Goal: Task Accomplishment & Management: Use online tool/utility

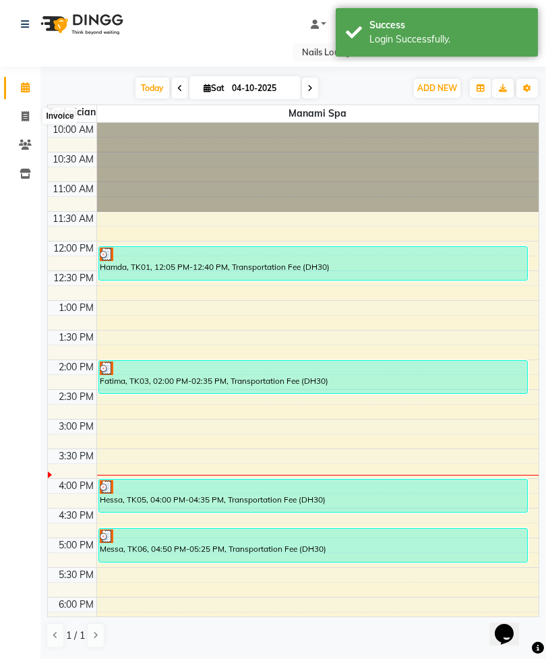
click at [25, 111] on icon at bounding box center [25, 116] width 7 height 10
select select "service"
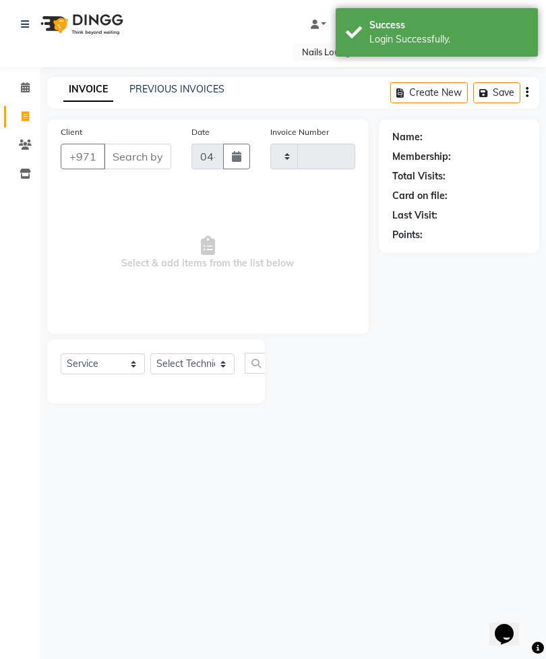
type input "2930"
select select "6884"
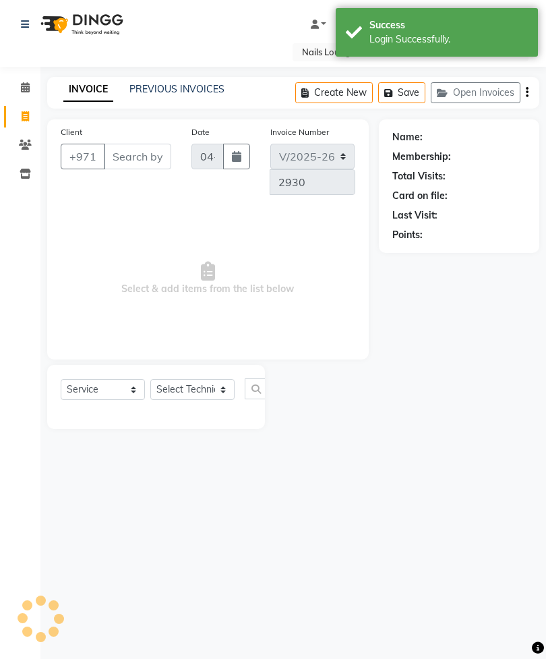
click at [12, 115] on link "Invoice" at bounding box center [20, 117] width 32 height 22
select select "6884"
select select "service"
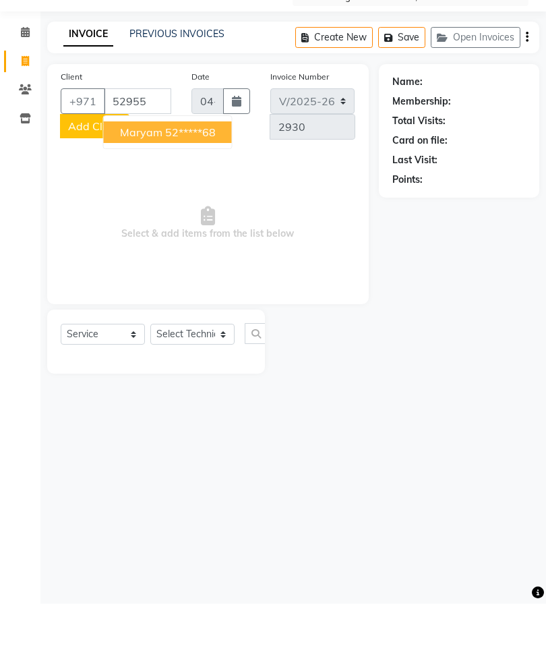
click at [211, 181] on ngb-highlight "52*****68" at bounding box center [190, 187] width 51 height 13
type input "52*****68"
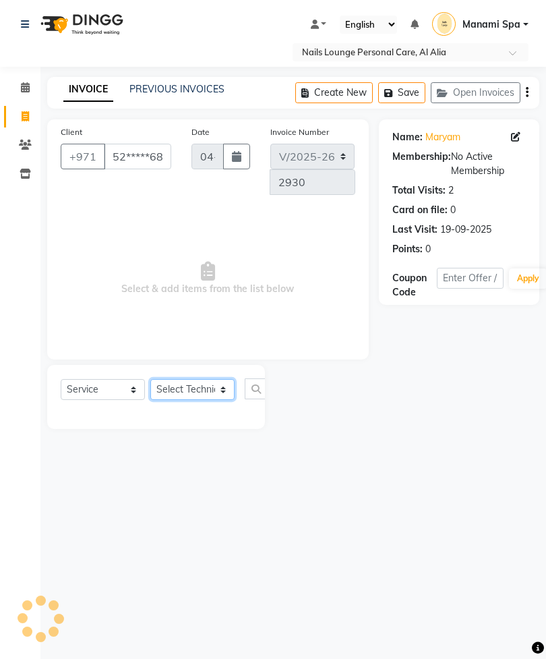
click at [198, 399] on select "Select Technician [PERSON_NAME] [PERSON_NAME] [PERSON_NAME] [PERSON_NAME] Manam…" at bounding box center [192, 389] width 84 height 21
select select "53952"
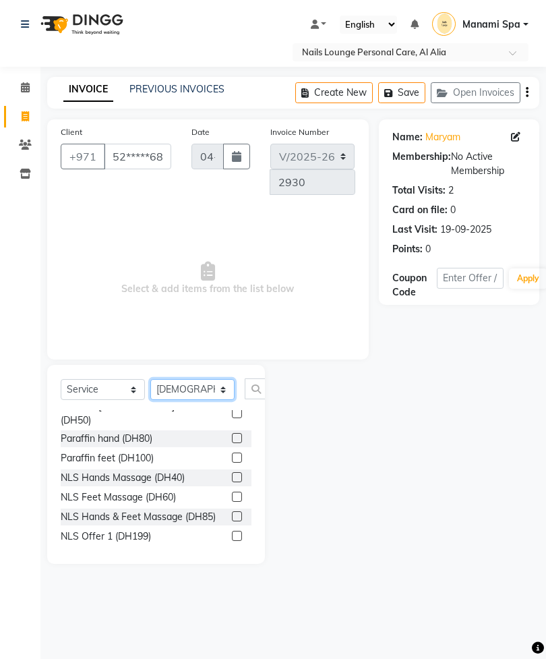
scroll to position [239, 0]
click at [234, 549] on label at bounding box center [237, 554] width 10 height 10
click at [234, 550] on input "checkbox" at bounding box center [236, 554] width 9 height 9
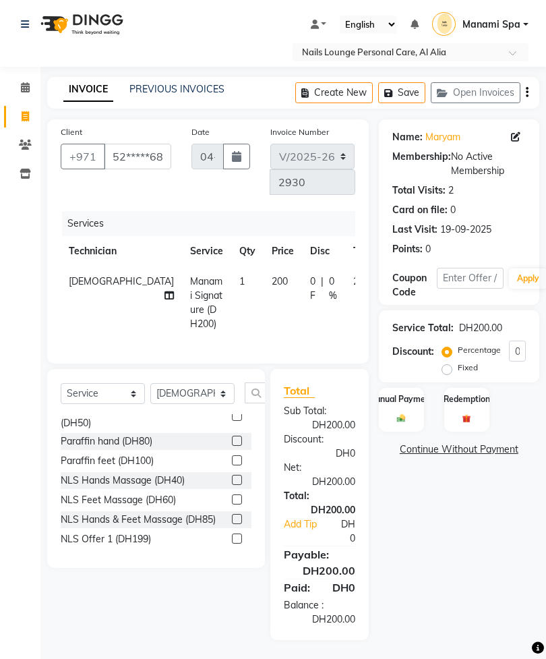
checkbox input "false"
click at [259, 403] on input "text" at bounding box center [261, 392] width 32 height 21
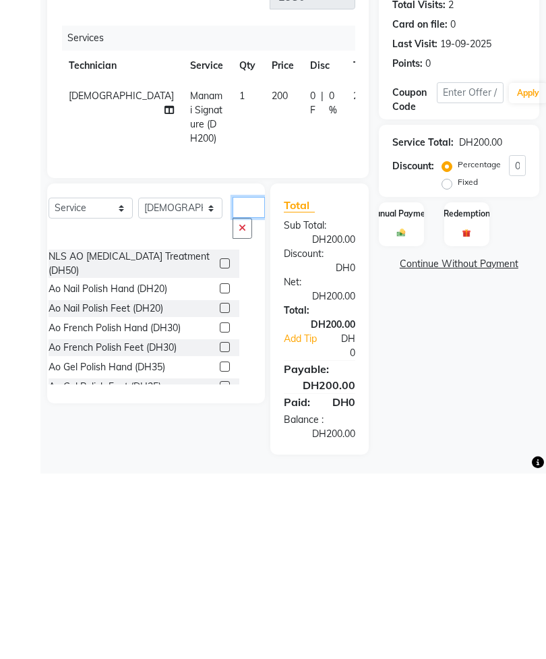
scroll to position [0, 0]
type input "Ao"
click at [220, 469] on label at bounding box center [225, 474] width 10 height 10
click at [220, 470] on input "checkbox" at bounding box center [224, 474] width 9 height 9
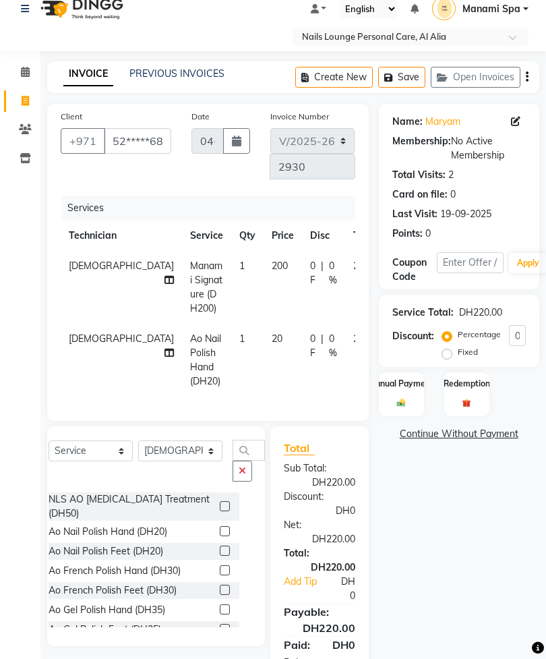
checkbox input "false"
click at [220, 553] on label at bounding box center [225, 551] width 10 height 10
click at [220, 553] on input "checkbox" at bounding box center [224, 551] width 9 height 9
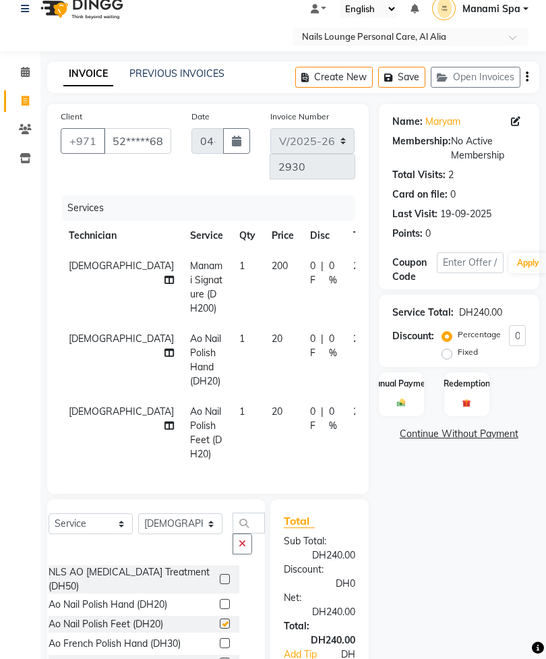
checkbox input "false"
click at [178, 534] on select "Select Technician [PERSON_NAME] [PERSON_NAME] [PERSON_NAME] [PERSON_NAME] Manam…" at bounding box center [180, 523] width 84 height 21
select select "54334"
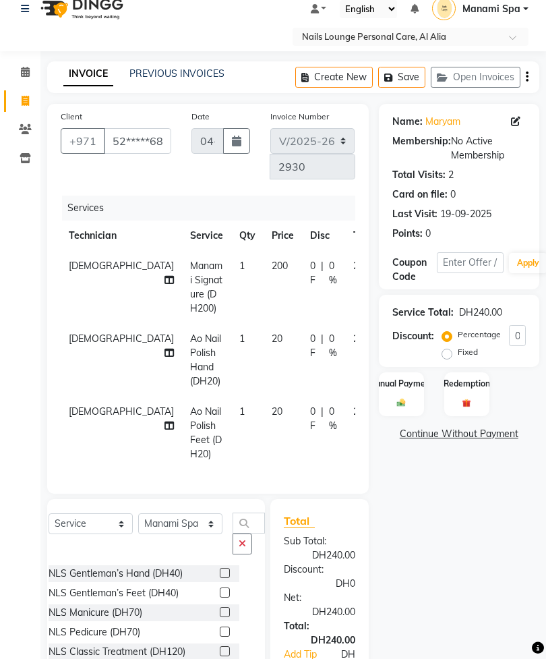
click at [239, 548] on icon "button" at bounding box center [242, 543] width 7 height 9
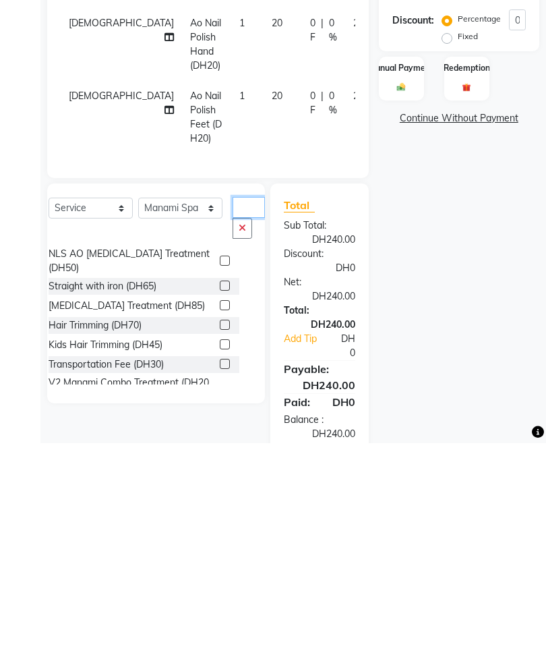
scroll to position [72, 0]
type input "Tr"
click at [220, 575] on label at bounding box center [225, 580] width 10 height 10
click at [220, 577] on input "checkbox" at bounding box center [224, 581] width 9 height 9
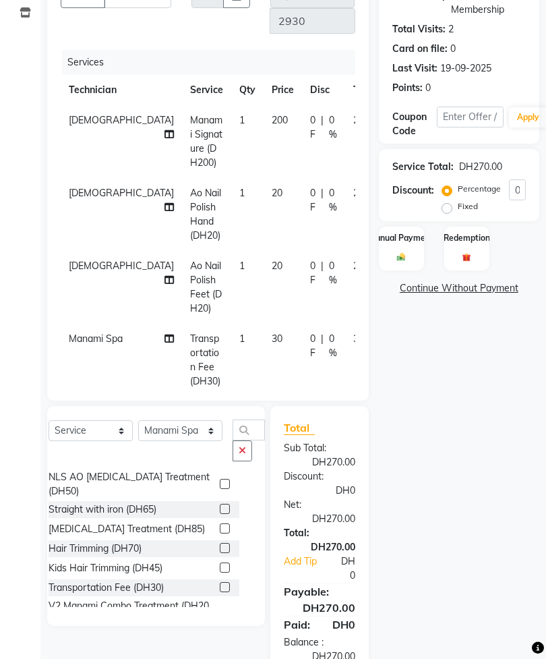
checkbox input "false"
click at [165, 130] on icon at bounding box center [169, 134] width 9 height 9
select select "53952"
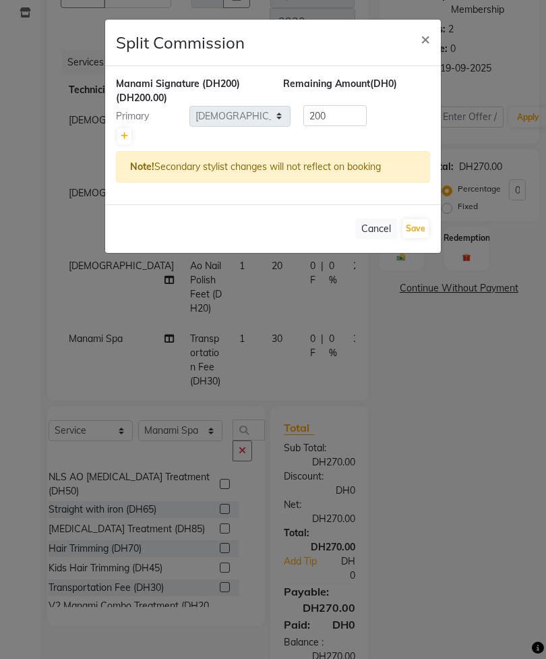
click at [119, 138] on link at bounding box center [124, 136] width 14 height 16
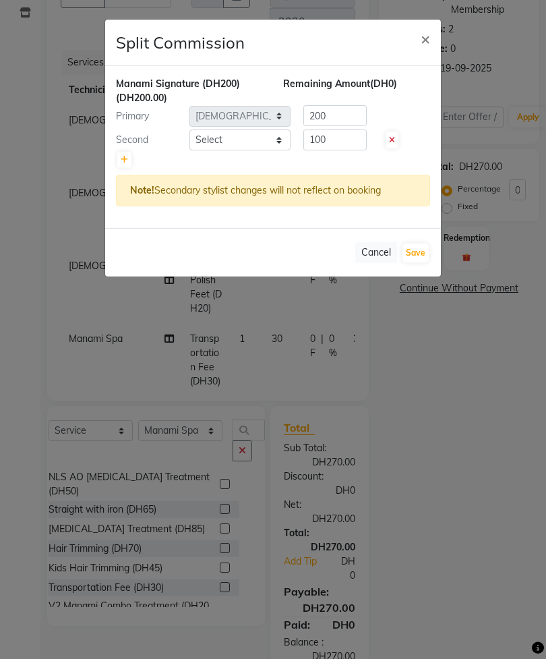
type input "100"
click at [248, 139] on select "Select [PERSON_NAME] [PERSON_NAME] [PERSON_NAME] [PERSON_NAME] Spa Manami Spa 2…" at bounding box center [240, 140] width 101 height 21
select select "90054"
click at [422, 249] on button "Save" at bounding box center [416, 253] width 26 height 19
select select "Select"
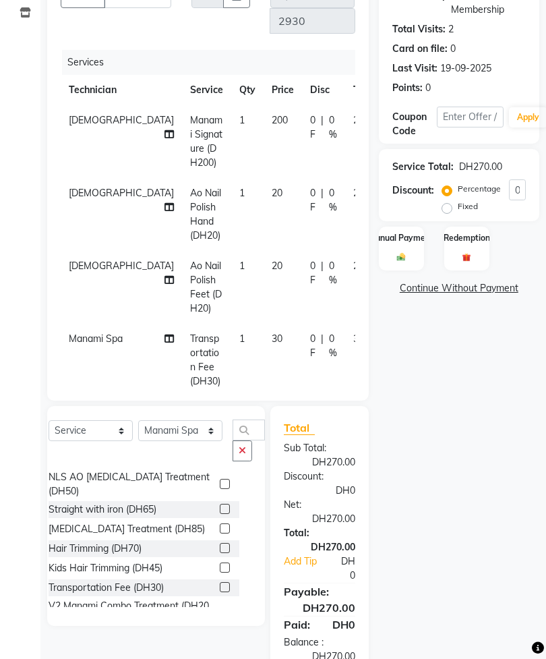
click at [408, 256] on img at bounding box center [401, 256] width 13 height 9
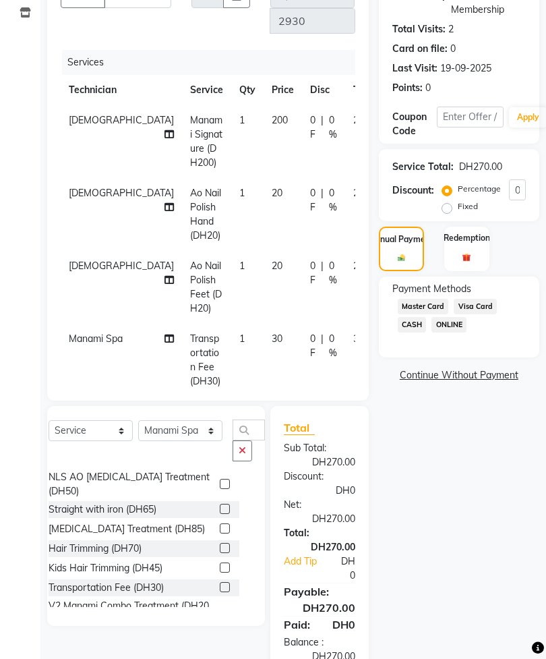
click at [486, 314] on span "Visa Card" at bounding box center [475, 307] width 43 height 16
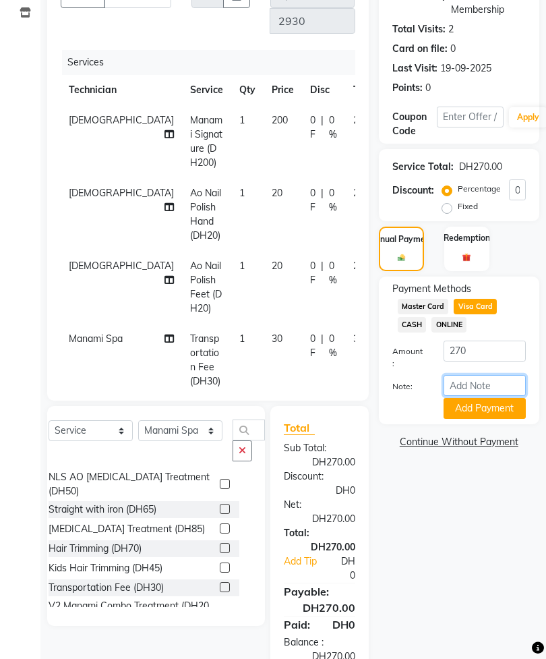
click at [489, 393] on input "Note:" at bounding box center [485, 385] width 82 height 21
type input "1796"
click at [496, 419] on button "Add Payment" at bounding box center [485, 408] width 82 height 21
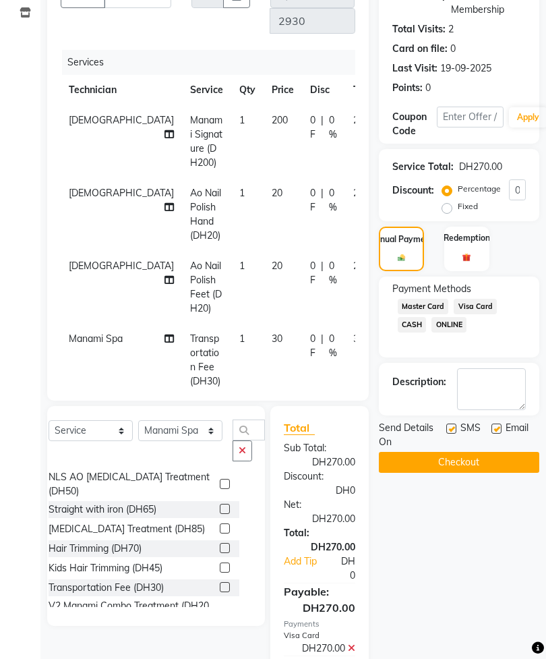
click at [490, 473] on button "Checkout" at bounding box center [459, 462] width 161 height 21
